Goal: Task Accomplishment & Management: Manage account settings

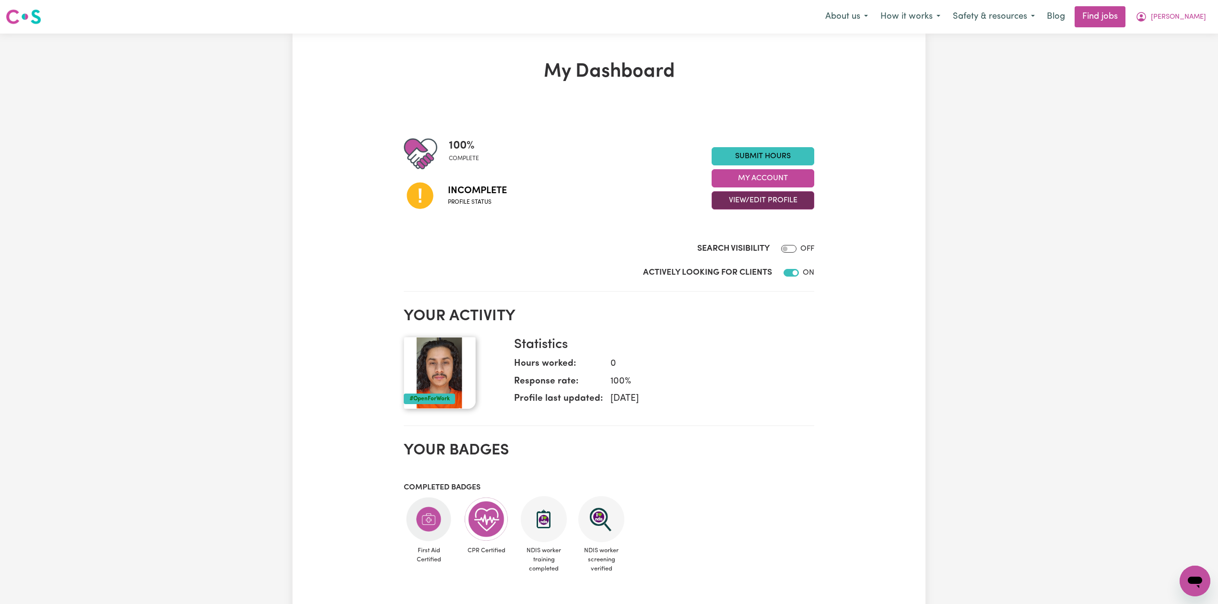
click at [733, 204] on button "View/Edit Profile" at bounding box center [763, 200] width 103 height 18
click at [737, 262] on link "Profile Completeness" at bounding box center [757, 263] width 90 height 19
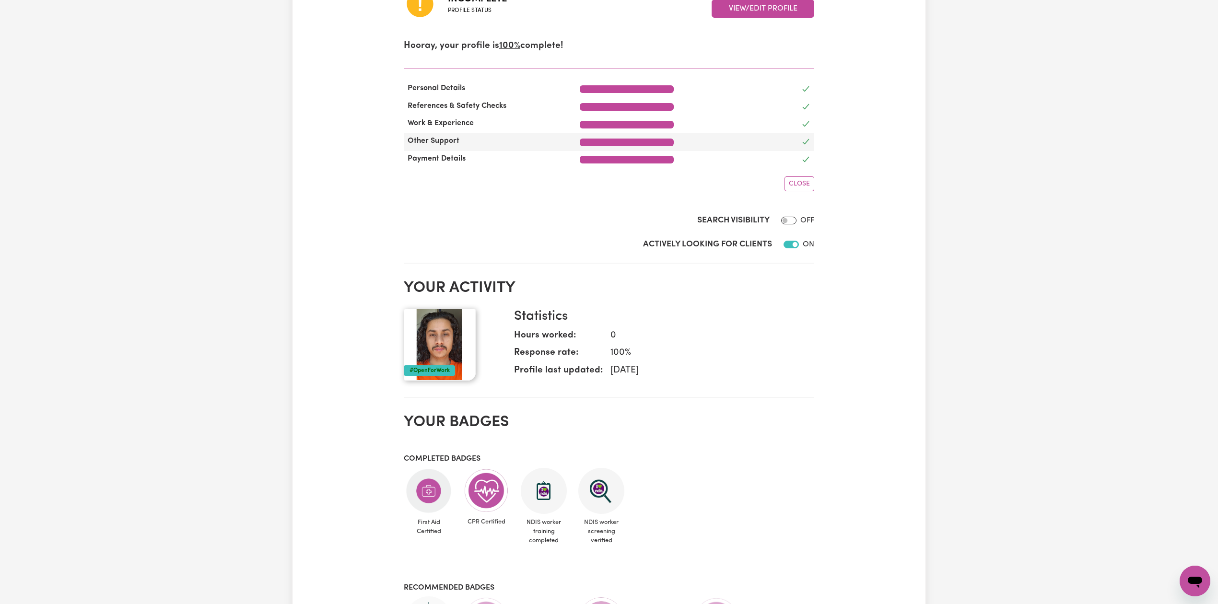
scroll to position [64, 0]
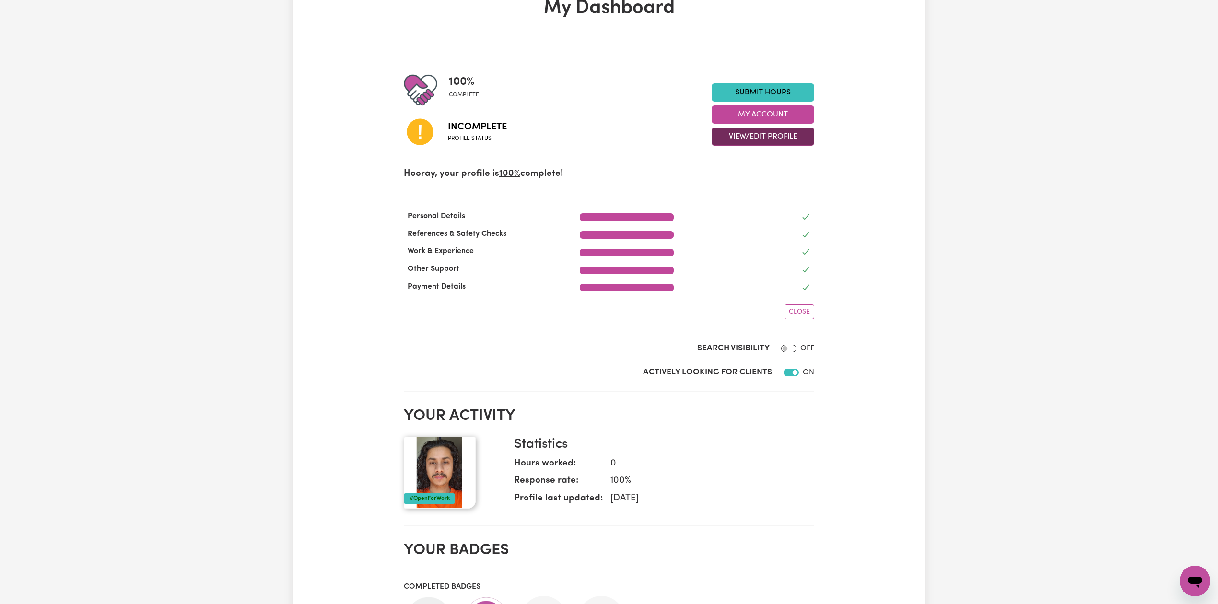
click at [748, 139] on button "View/Edit Profile" at bounding box center [763, 137] width 103 height 18
click at [731, 173] on link "Edit Profile" at bounding box center [757, 180] width 90 height 19
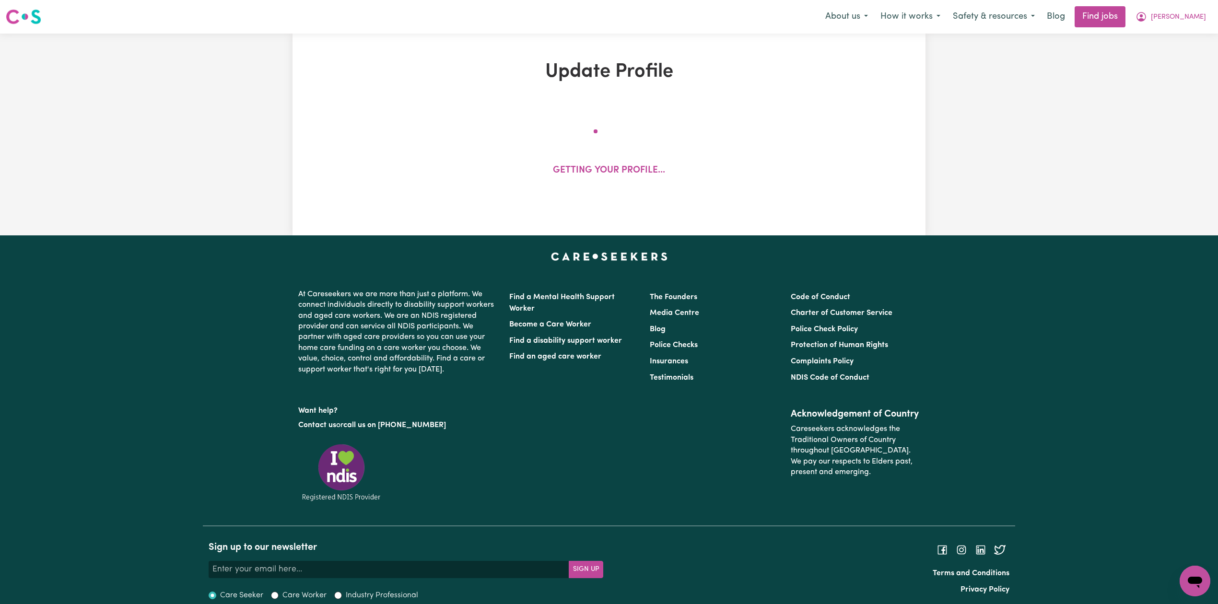
select select "[DEMOGRAPHIC_DATA]"
select select "Student Visa"
select select "Studying a healthcare related degree or qualification"
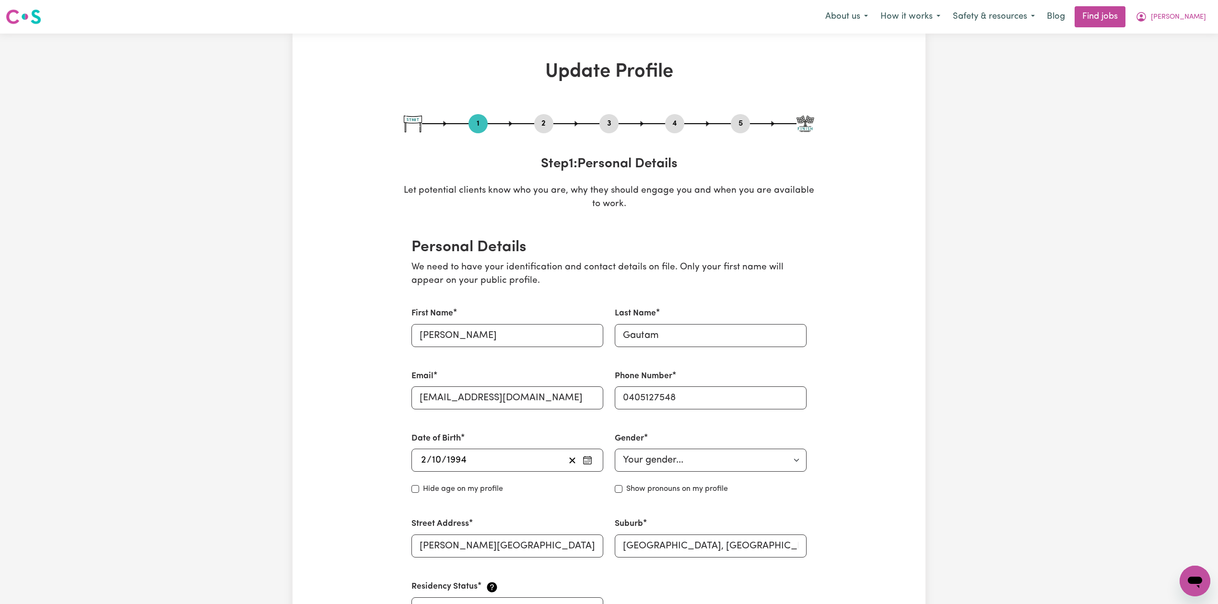
click at [544, 122] on button "2" at bounding box center [543, 123] width 19 height 12
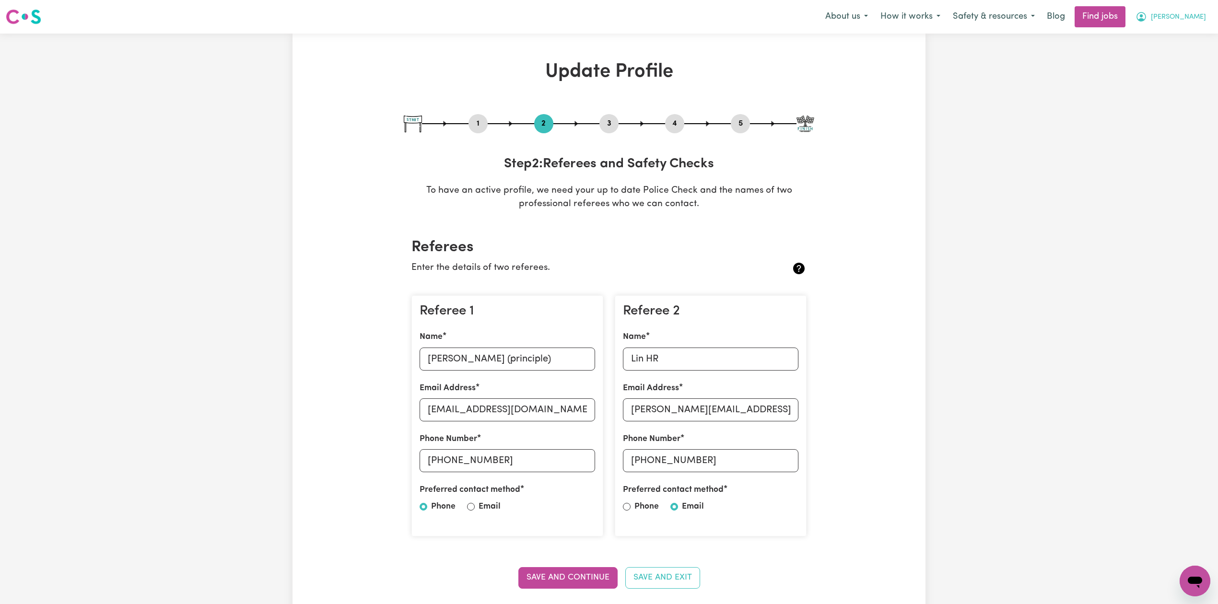
click at [1189, 25] on button "[PERSON_NAME]" at bounding box center [1170, 17] width 83 height 20
click at [1178, 80] on link "Logout" at bounding box center [1174, 73] width 76 height 18
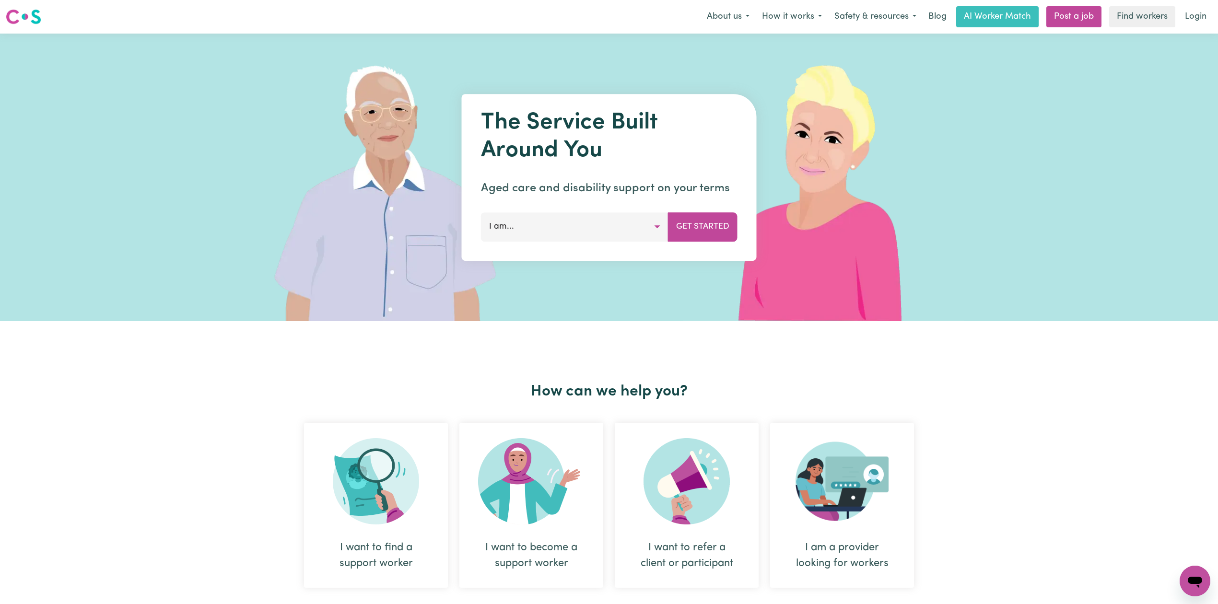
click at [1191, 20] on link "Login" at bounding box center [1195, 16] width 33 height 21
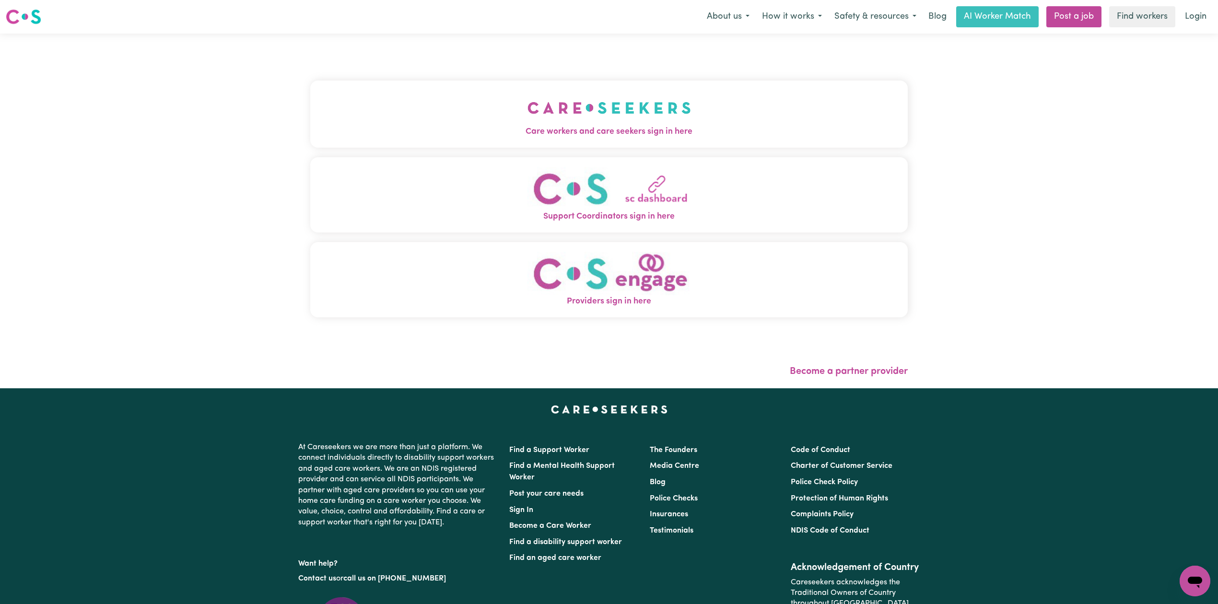
click at [528, 124] on img "Care workers and care seekers sign in here" at bounding box center [610, 107] width 164 height 35
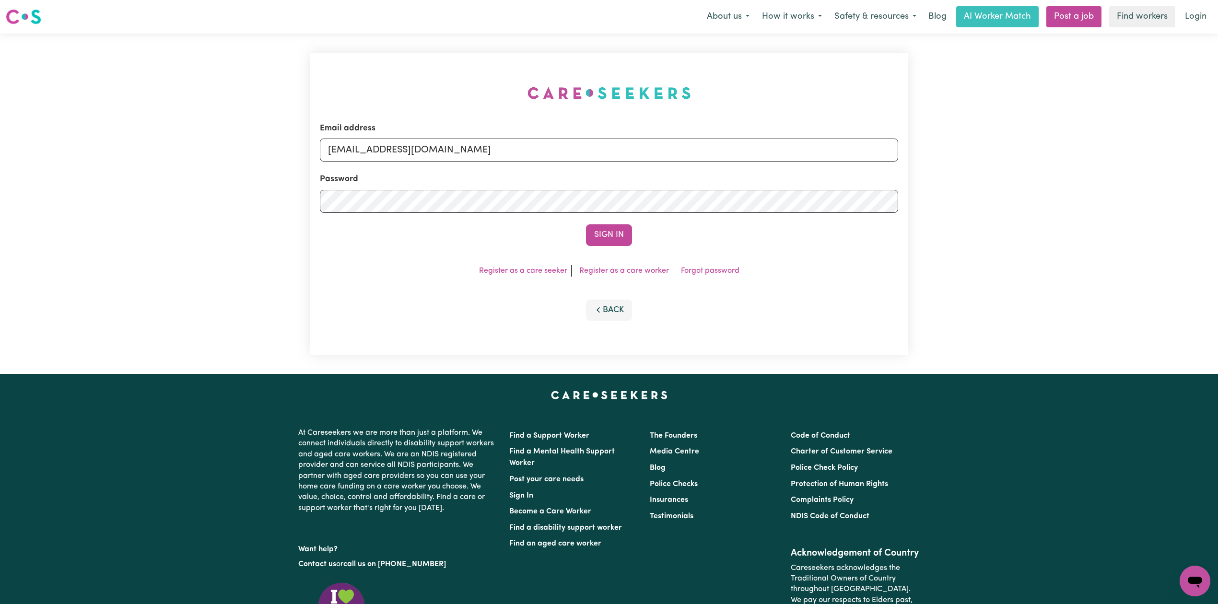
drag, startPoint x: 424, startPoint y: 185, endPoint x: 427, endPoint y: 157, distance: 27.9
click at [424, 184] on div "Password" at bounding box center [609, 193] width 578 height 40
click at [427, 156] on input "[EMAIL_ADDRESS][DOMAIN_NAME]" at bounding box center [609, 150] width 578 height 23
drag, startPoint x: 380, startPoint y: 151, endPoint x: 587, endPoint y: 160, distance: 207.4
click at [587, 160] on input "Superuser~[EMAIL_ADDRESS][DOMAIN_NAME]" at bounding box center [609, 150] width 578 height 23
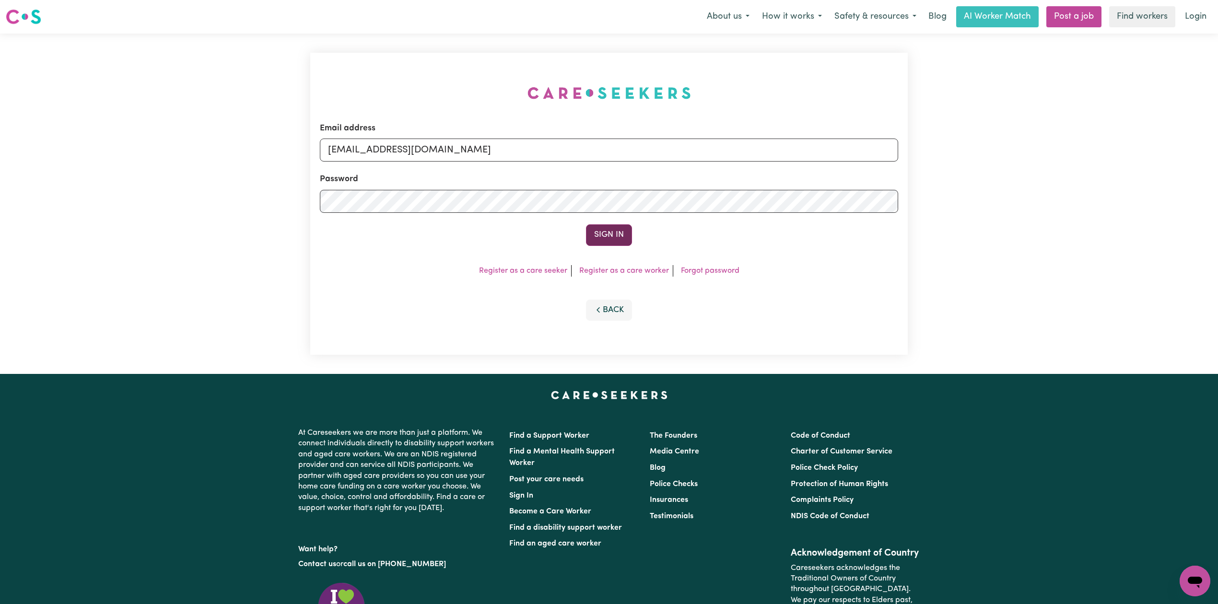
type input "[EMAIL_ADDRESS][DOMAIN_NAME]"
drag, startPoint x: 588, startPoint y: 225, endPoint x: 593, endPoint y: 227, distance: 5.5
click at [589, 226] on button "Sign In" at bounding box center [609, 234] width 46 height 21
